Goal: Task Accomplishment & Management: Use online tool/utility

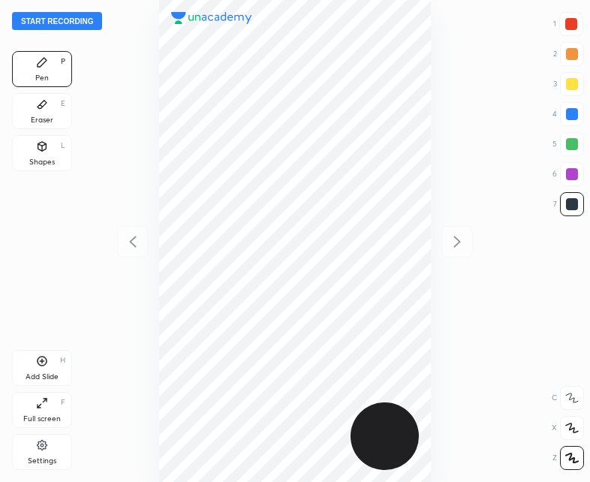
scroll to position [482, 350]
click at [52, 23] on button "Start recording" at bounding box center [57, 21] width 90 height 18
click at [41, 20] on button "End recording" at bounding box center [53, 21] width 83 height 18
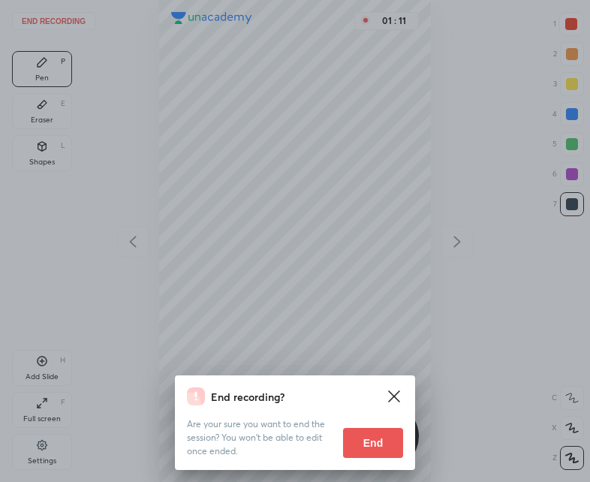
click at [379, 437] on button "End" at bounding box center [373, 443] width 60 height 30
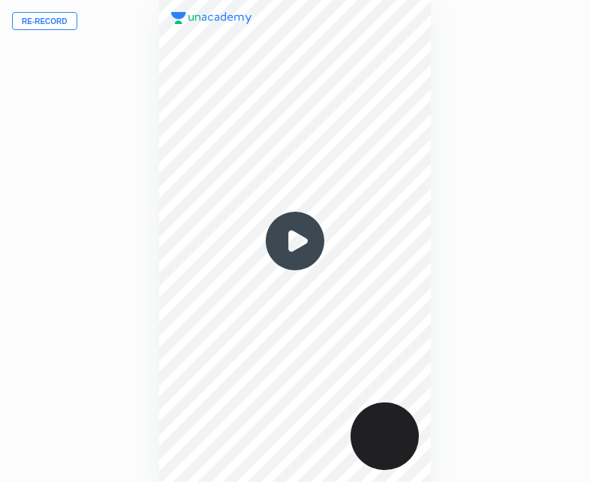
click at [44, 21] on button "Re-record" at bounding box center [44, 21] width 65 height 18
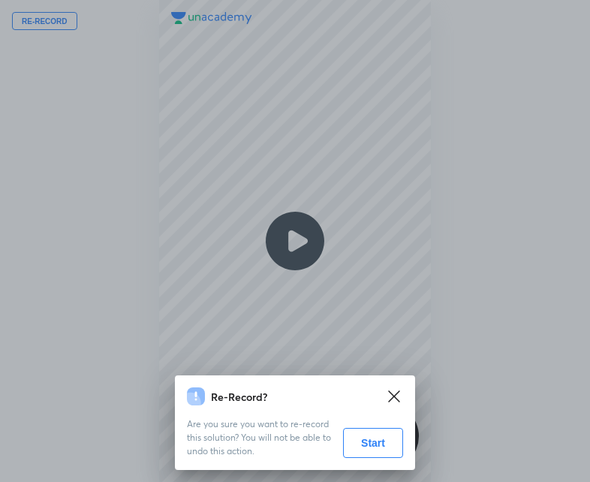
click at [381, 434] on button "Start" at bounding box center [373, 443] width 60 height 30
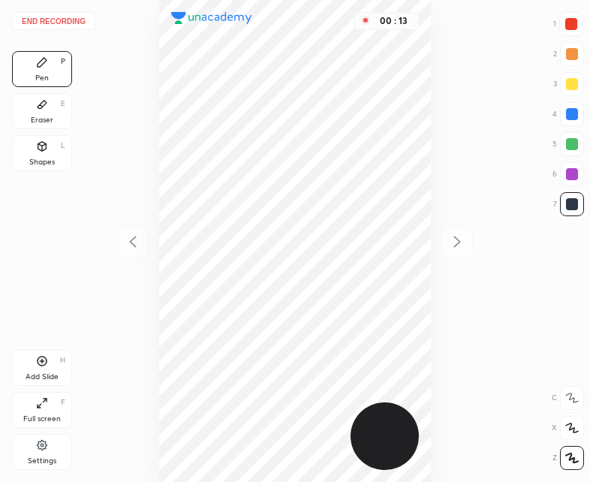
click at [66, 151] on div "Shapes L" at bounding box center [42, 153] width 60 height 36
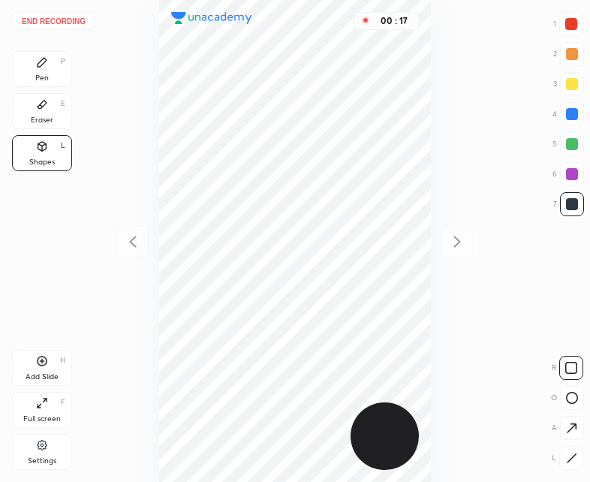
click at [51, 66] on div "Pen P" at bounding box center [42, 69] width 60 height 36
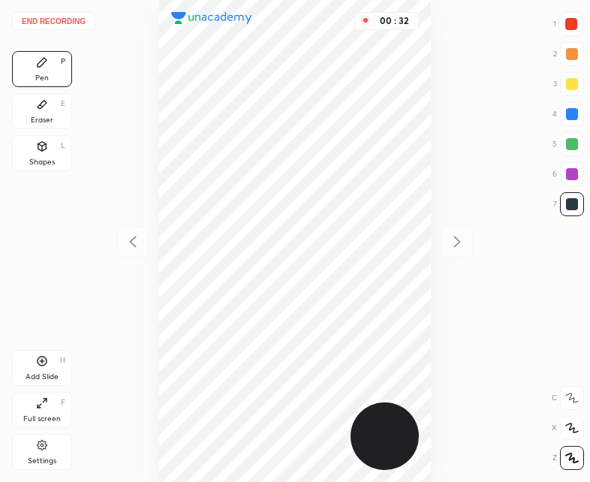
click at [42, 146] on icon at bounding box center [42, 148] width 0 height 5
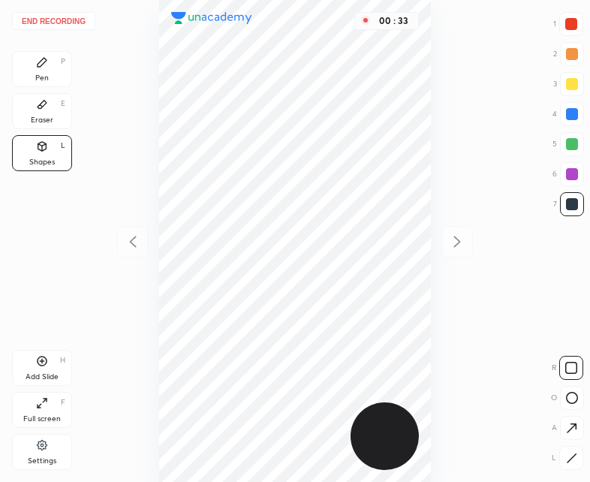
click at [569, 26] on div at bounding box center [571, 24] width 12 height 12
click at [578, 421] on icon at bounding box center [571, 428] width 16 height 16
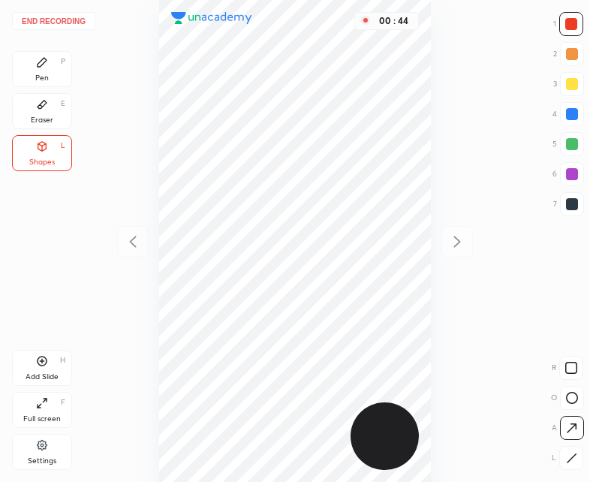
click at [52, 72] on div "Pen P" at bounding box center [42, 69] width 60 height 36
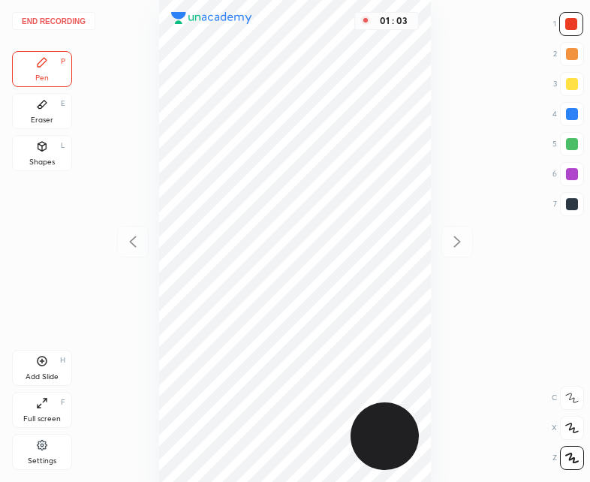
click at [58, 113] on div "Eraser E" at bounding box center [42, 111] width 60 height 36
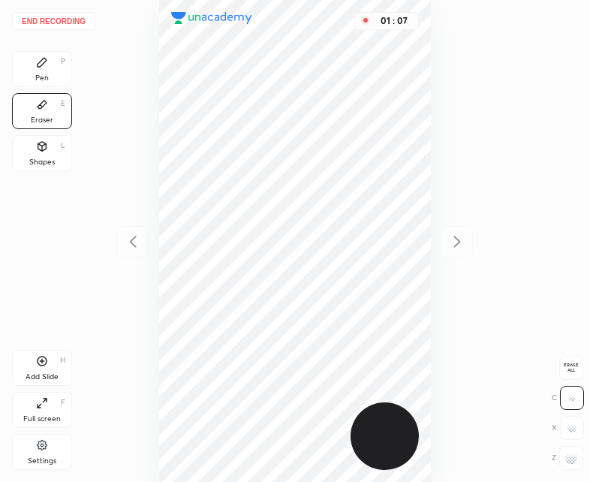
click at [74, 76] on div "End recording 1 2 3 4 5 6 7 R O A L C X Z Erase all C X Z Pen P Eraser E Shapes…" at bounding box center [295, 241] width 590 height 482
click at [50, 66] on div "Pen P" at bounding box center [42, 69] width 60 height 36
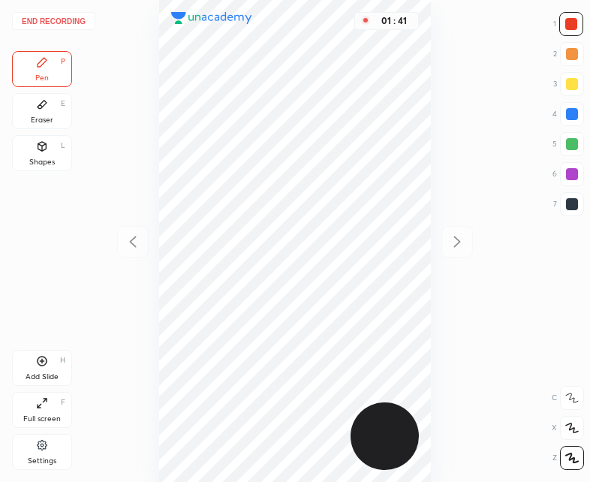
click at [46, 359] on icon at bounding box center [43, 361] width 10 height 10
click at [137, 230] on div at bounding box center [133, 242] width 32 height 32
click at [466, 245] on div at bounding box center [457, 242] width 32 height 32
click at [132, 243] on icon at bounding box center [133, 241] width 7 height 11
click at [50, 158] on div "Shapes" at bounding box center [42, 162] width 26 height 8
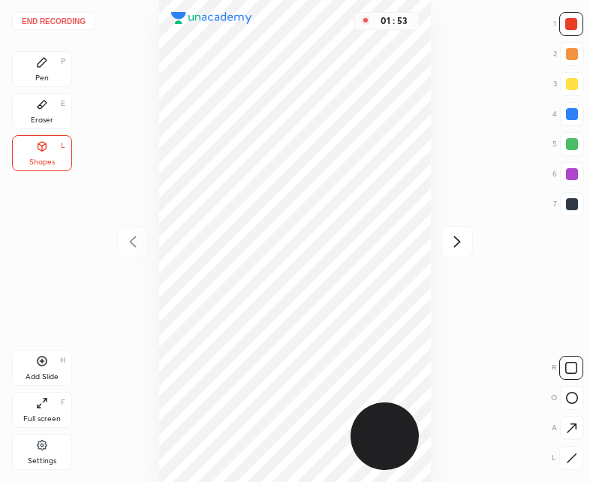
click at [559, 442] on div "R O A L" at bounding box center [567, 410] width 33 height 120
click at [573, 450] on div at bounding box center [571, 458] width 24 height 24
click at [34, 71] on div "Pen P" at bounding box center [42, 69] width 60 height 36
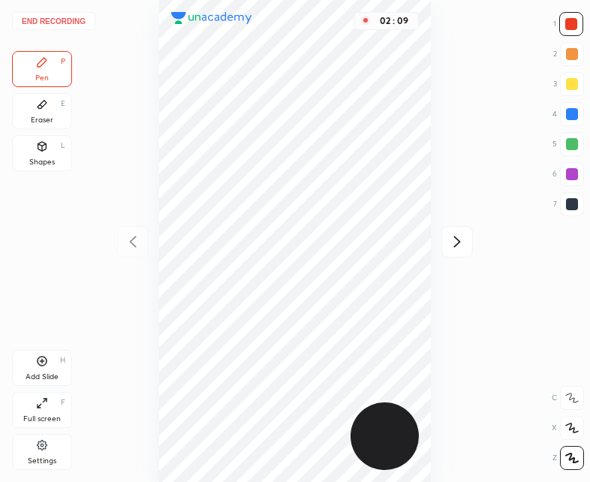
click at [459, 243] on icon at bounding box center [457, 242] width 18 height 18
click at [141, 237] on icon at bounding box center [133, 242] width 18 height 18
click at [453, 241] on icon at bounding box center [457, 242] width 18 height 18
click at [130, 245] on icon at bounding box center [133, 242] width 18 height 18
click at [44, 353] on div "Add Slide H" at bounding box center [42, 368] width 60 height 36
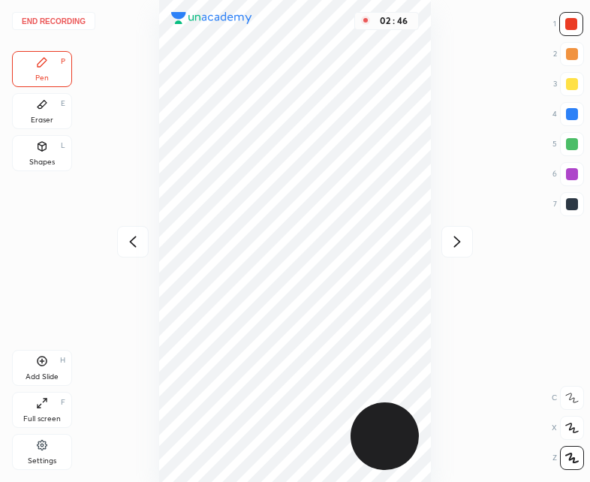
click at [128, 238] on icon at bounding box center [133, 242] width 18 height 18
click at [45, 360] on icon at bounding box center [42, 361] width 12 height 12
click at [137, 235] on icon at bounding box center [133, 242] width 18 height 18
click at [461, 243] on icon at bounding box center [457, 242] width 18 height 18
click at [460, 244] on icon at bounding box center [457, 242] width 18 height 18
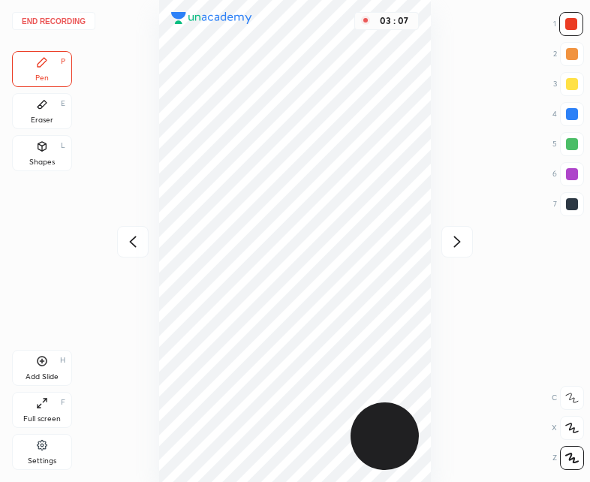
click at [129, 239] on icon at bounding box center [133, 242] width 18 height 18
click at [124, 243] on icon at bounding box center [133, 242] width 18 height 18
click at [452, 245] on icon at bounding box center [457, 242] width 18 height 18
click at [457, 241] on icon at bounding box center [457, 242] width 18 height 18
click at [455, 241] on icon at bounding box center [457, 242] width 18 height 18
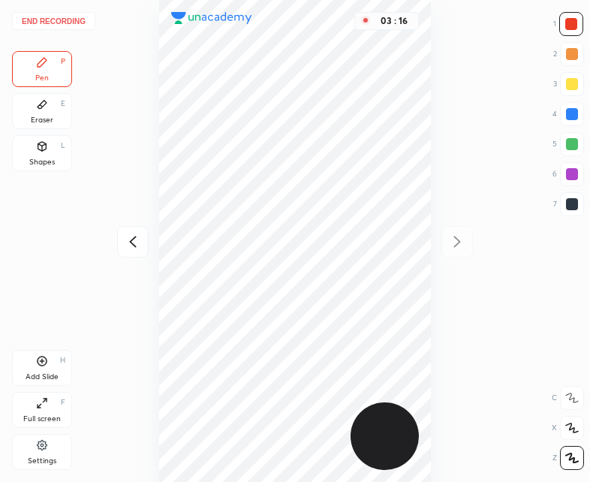
click at [128, 249] on icon at bounding box center [133, 242] width 18 height 18
click at [132, 245] on icon at bounding box center [133, 242] width 18 height 18
click at [441, 238] on div at bounding box center [457, 242] width 32 height 32
click at [453, 239] on icon at bounding box center [457, 242] width 18 height 18
click at [127, 249] on icon at bounding box center [133, 242] width 18 height 18
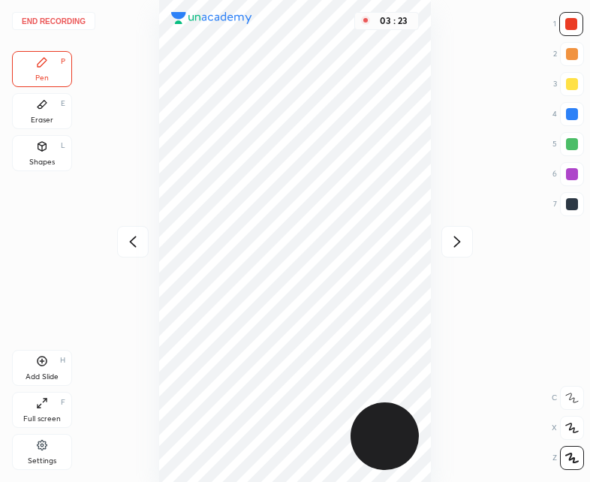
click at [134, 238] on icon at bounding box center [133, 241] width 7 height 11
click at [126, 245] on icon at bounding box center [133, 242] width 18 height 18
click at [460, 239] on icon at bounding box center [457, 242] width 18 height 18
click at [60, 161] on div "Shapes L" at bounding box center [42, 153] width 60 height 36
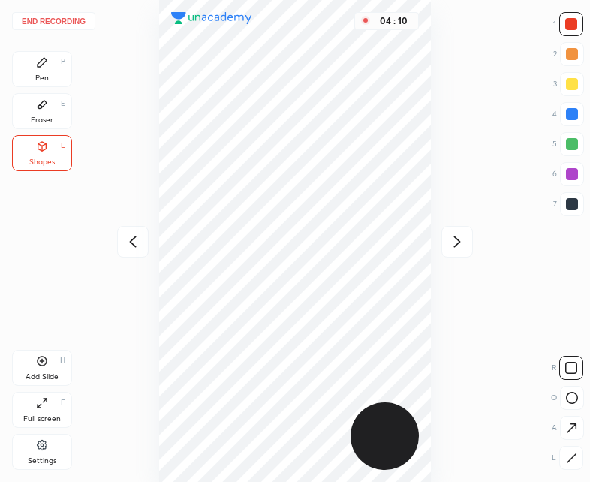
click at [36, 72] on div "Pen P" at bounding box center [42, 69] width 60 height 36
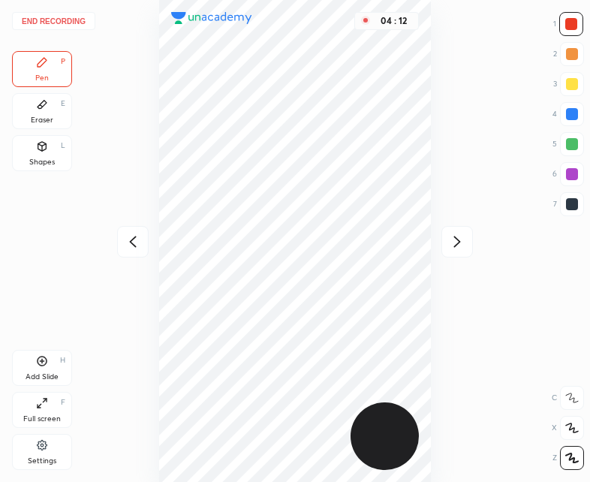
click at [127, 244] on icon at bounding box center [133, 242] width 18 height 18
click at [458, 234] on icon at bounding box center [457, 242] width 18 height 18
click at [455, 236] on icon at bounding box center [457, 242] width 18 height 18
click at [456, 242] on icon at bounding box center [457, 242] width 18 height 18
click at [120, 237] on div at bounding box center [133, 242] width 32 height 32
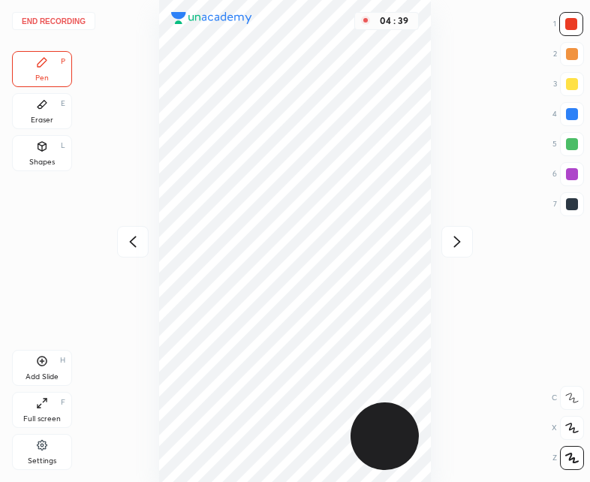
click at [126, 239] on icon at bounding box center [133, 242] width 18 height 18
click at [62, 22] on button "End recording" at bounding box center [53, 21] width 83 height 18
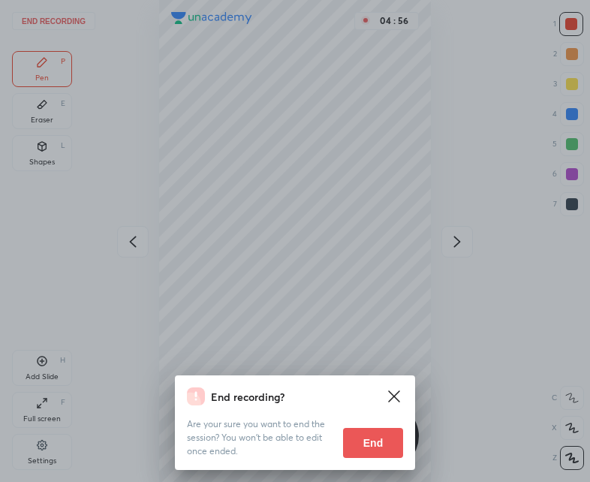
click at [376, 437] on button "End" at bounding box center [373, 443] width 60 height 30
